Goal: Check status: Check status

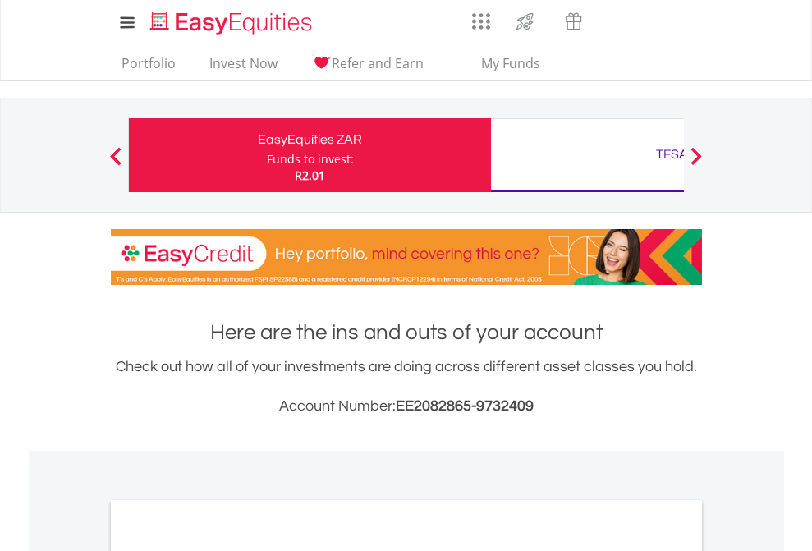
click at [267, 155] on div "Funds to invest:" at bounding box center [310, 159] width 87 height 16
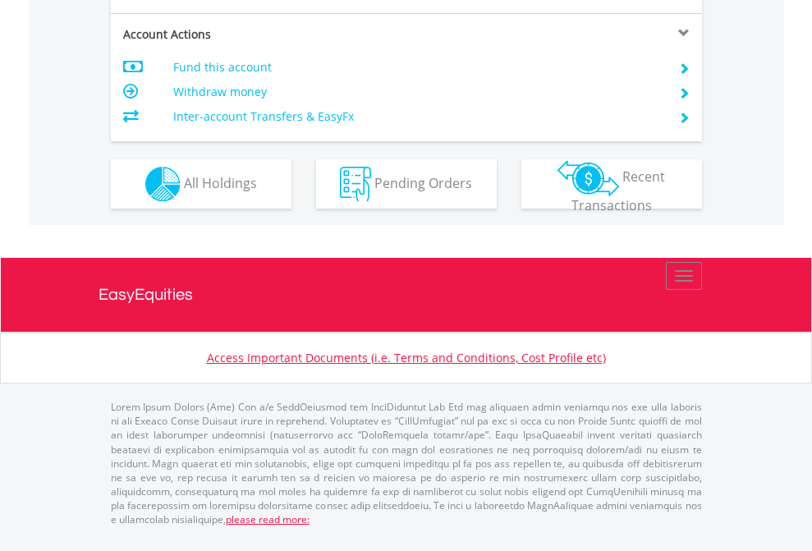
scroll to position [1541, 0]
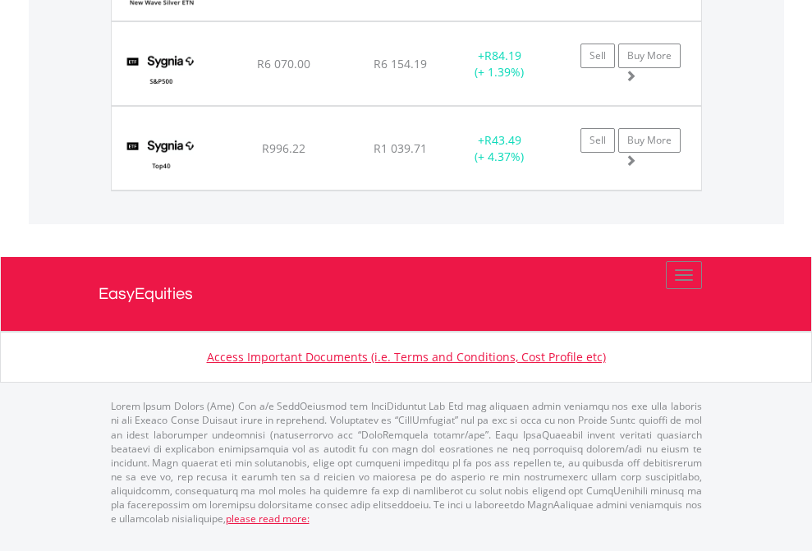
scroll to position [158, 258]
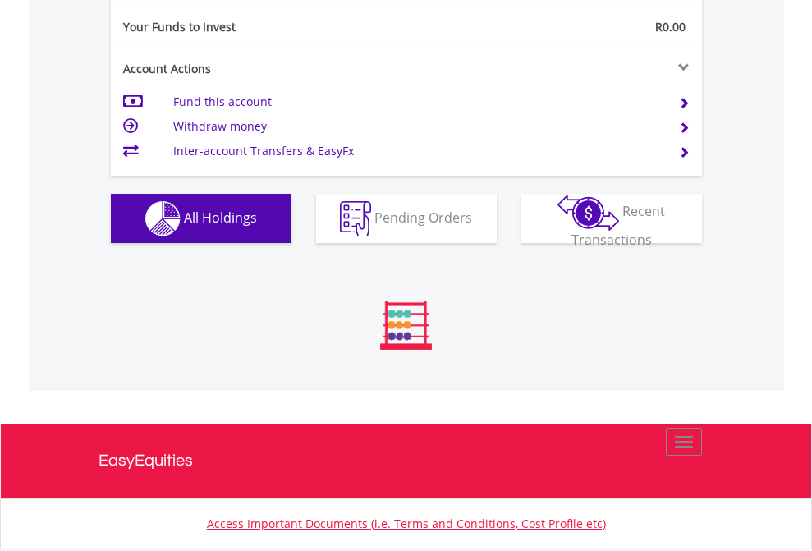
scroll to position [158, 258]
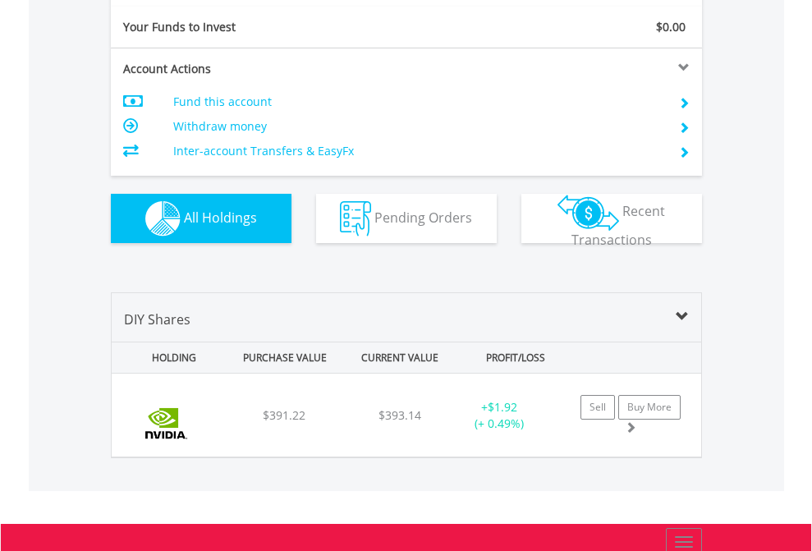
scroll to position [1825, 0]
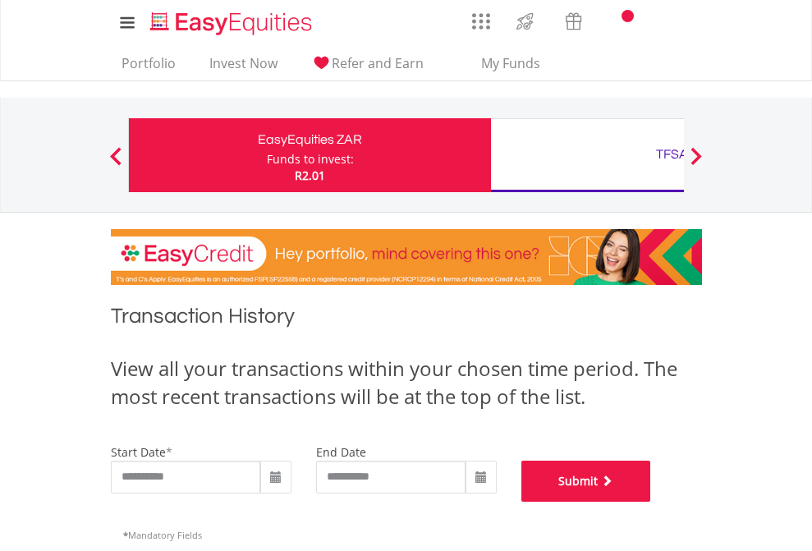
click at [651, 501] on button "Submit" at bounding box center [586, 480] width 130 height 41
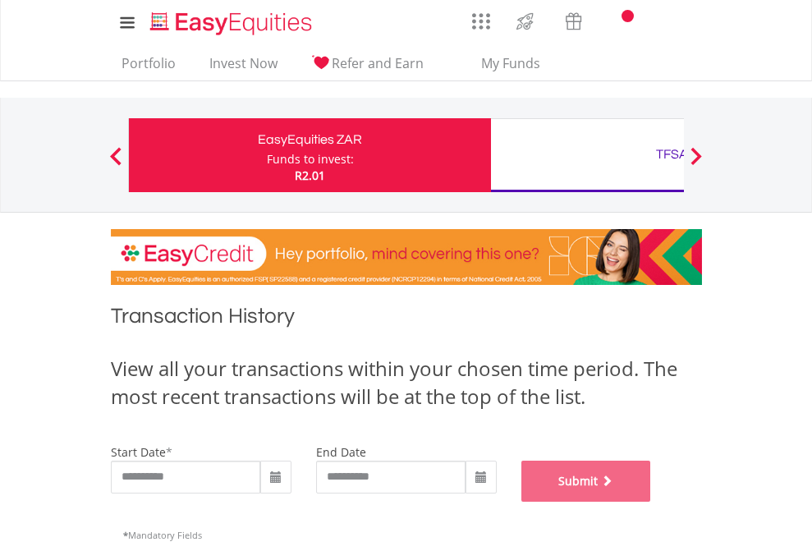
scroll to position [666, 0]
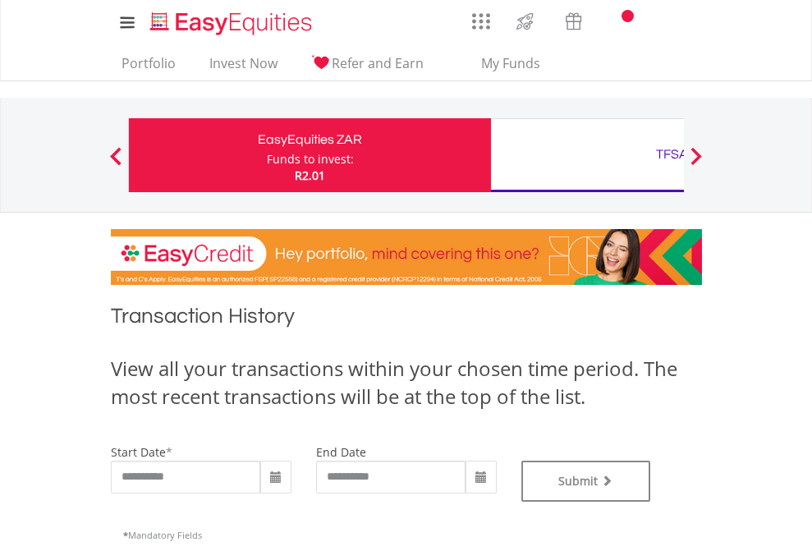
click at [587, 155] on div "TFSA" at bounding box center [672, 154] width 342 height 23
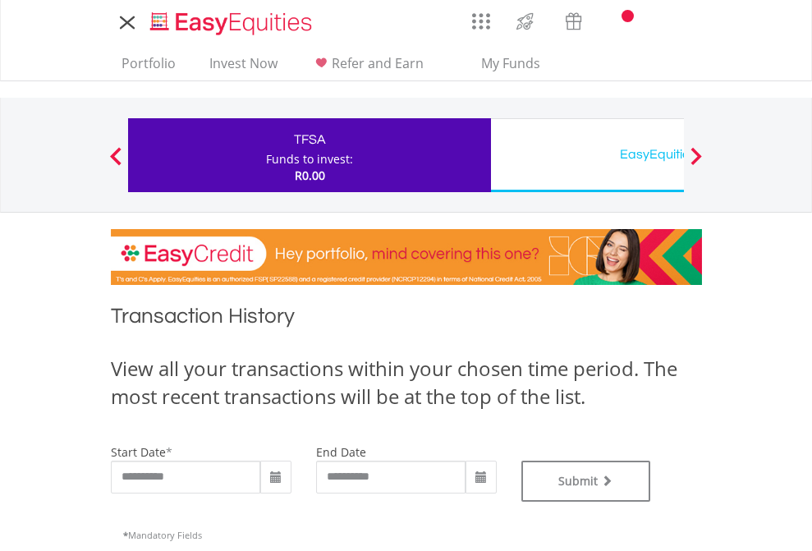
type input "**********"
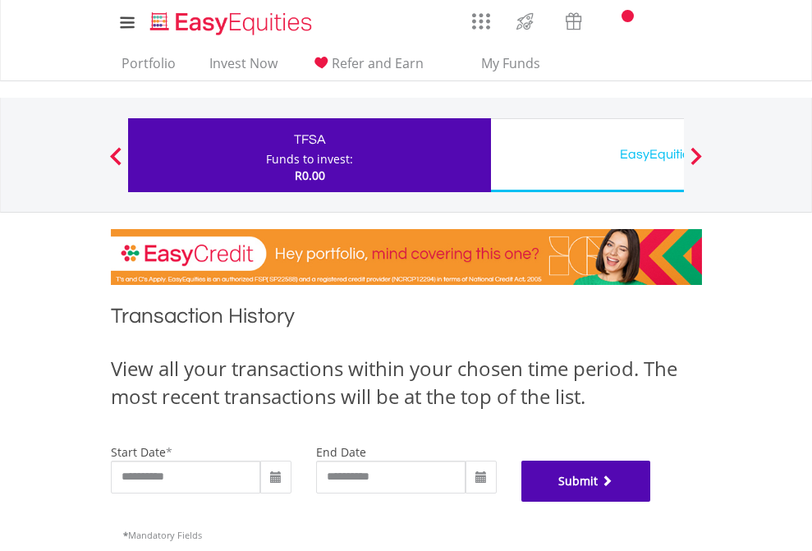
click at [651, 501] on button "Submit" at bounding box center [586, 480] width 130 height 41
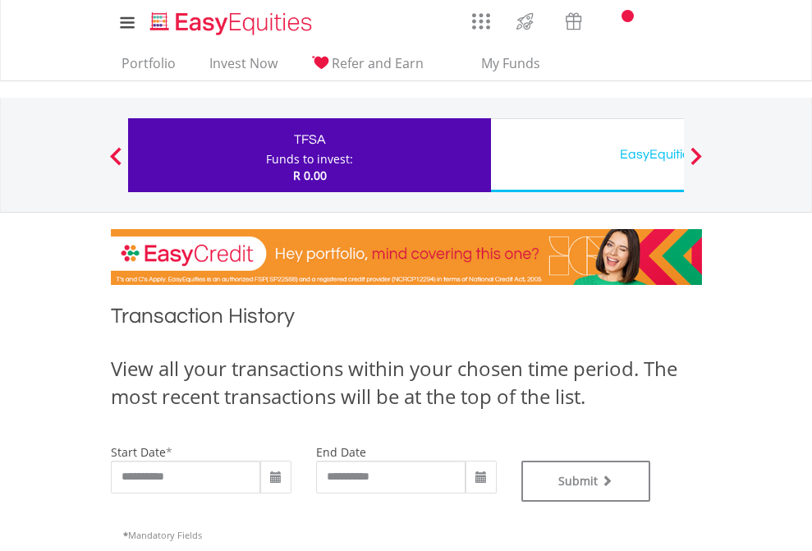
click at [587, 155] on div "EasyEquities USD" at bounding box center [672, 154] width 342 height 23
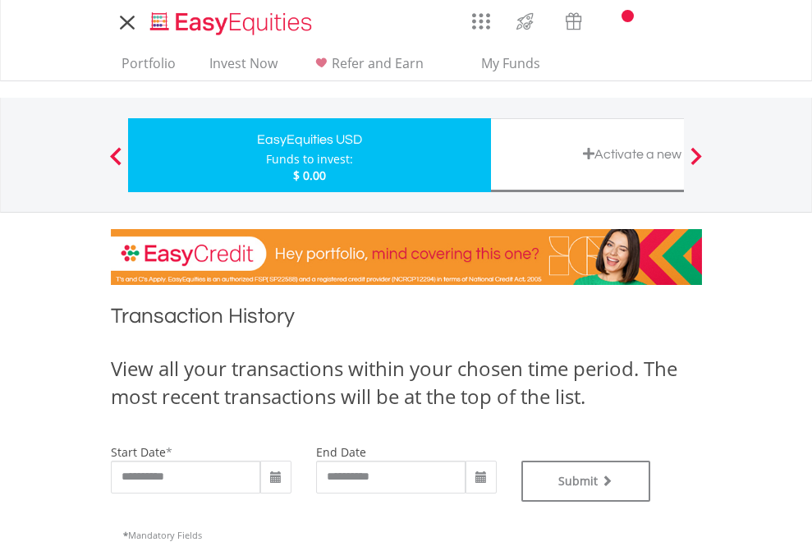
type input "**********"
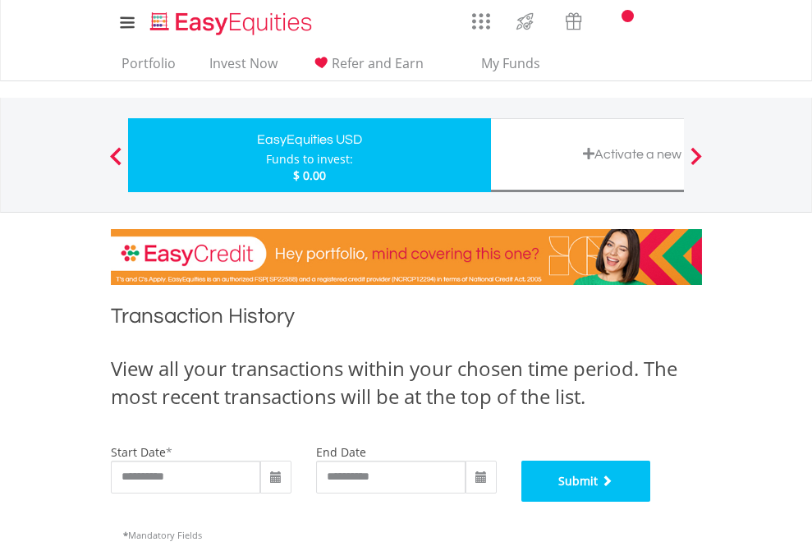
click at [651, 501] on button "Submit" at bounding box center [586, 480] width 130 height 41
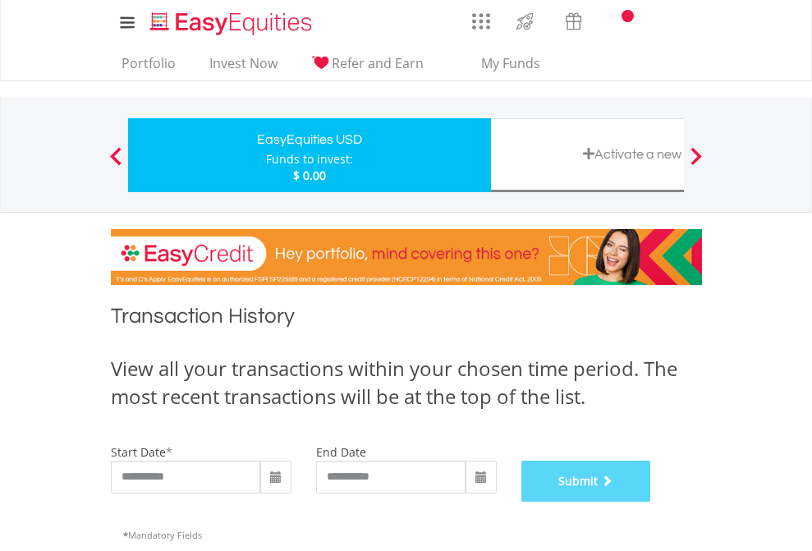
scroll to position [666, 0]
